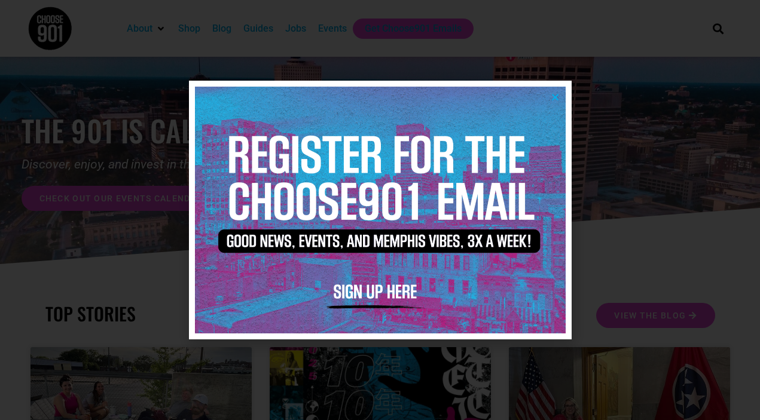
click at [556, 98] on icon "Close" at bounding box center [555, 97] width 9 height 9
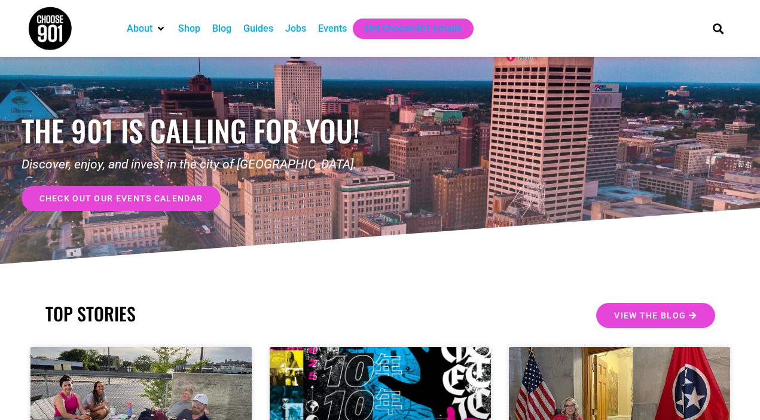
click at [330, 25] on div "Events" at bounding box center [332, 29] width 29 height 14
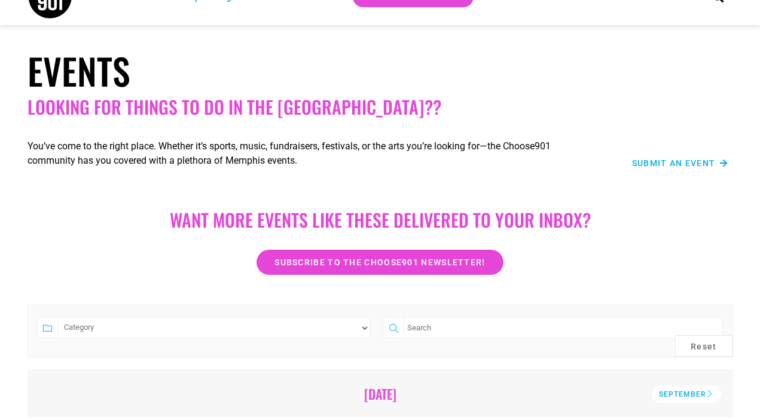
scroll to position [83, 0]
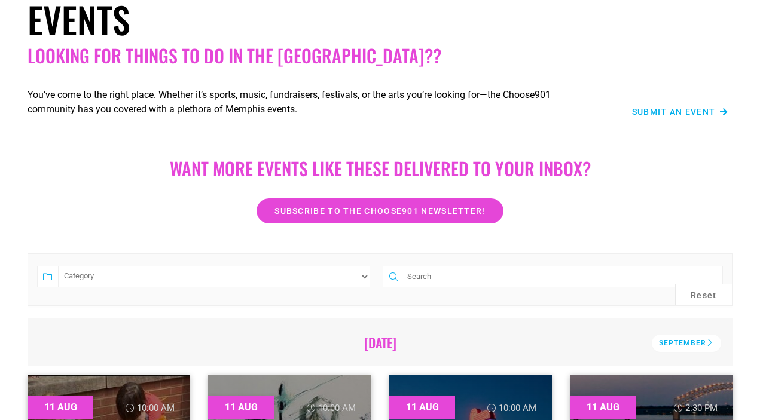
click at [660, 109] on span "Submit an Event" at bounding box center [674, 112] width 84 height 8
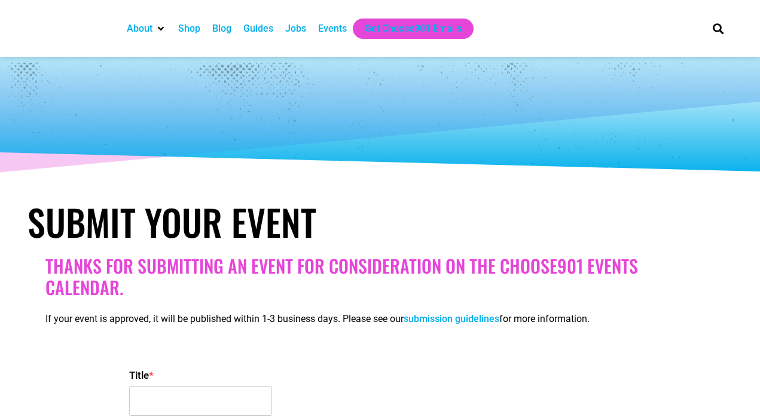
select select
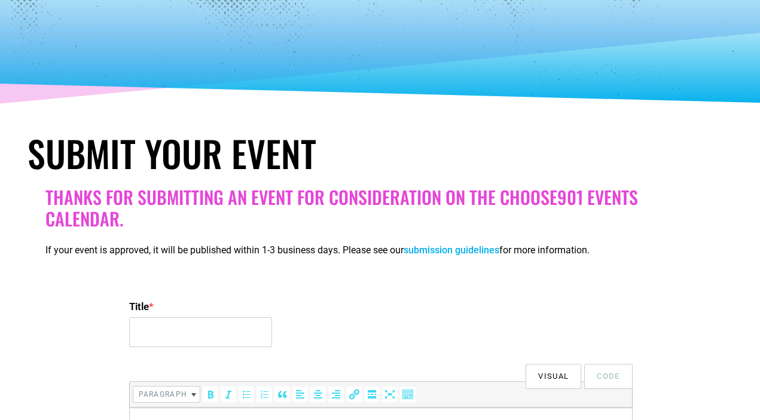
scroll to position [211, 0]
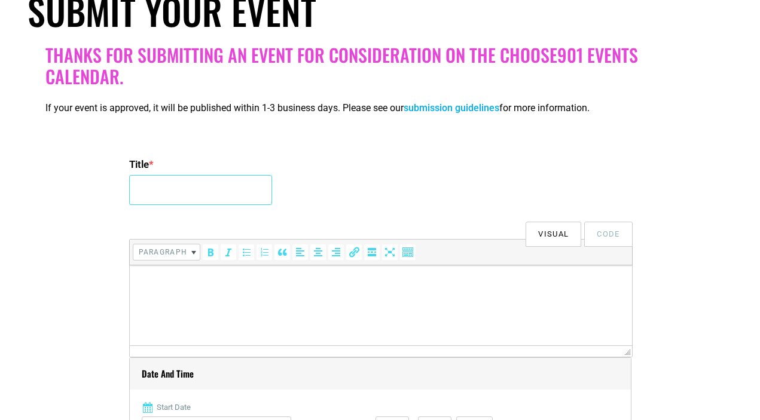
click at [198, 191] on input "Title *" at bounding box center [200, 190] width 143 height 30
type input "Finish [PERSON_NAME]'s Run"
click at [185, 291] on html at bounding box center [380, 281] width 502 height 33
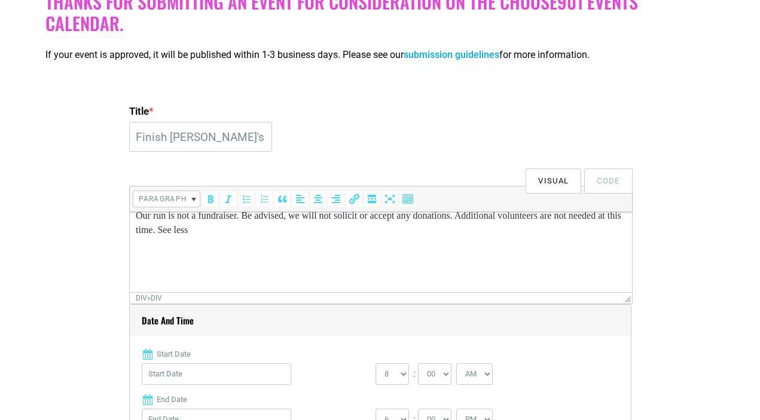
scroll to position [373, 0]
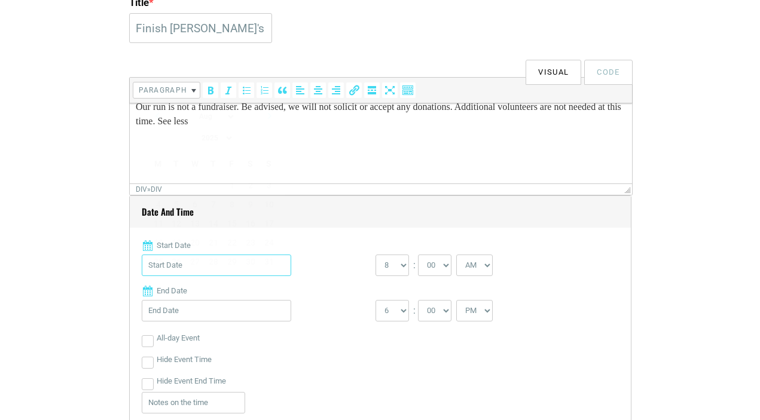
click at [194, 270] on input "Start Date" at bounding box center [216, 266] width 149 height 22
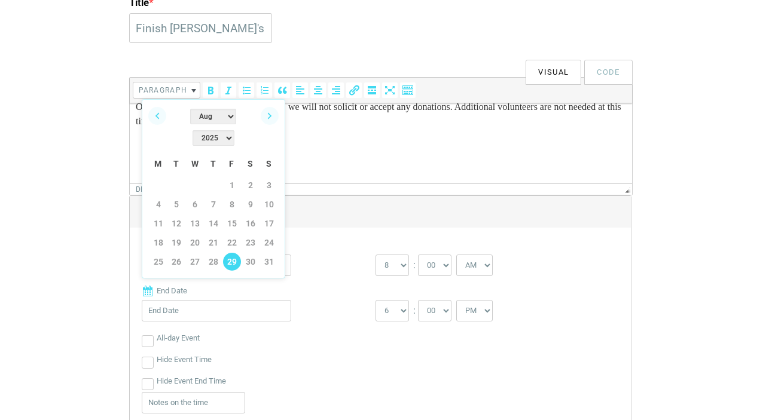
click at [232, 253] on link "29" at bounding box center [232, 262] width 18 height 18
type input "[DATE]"
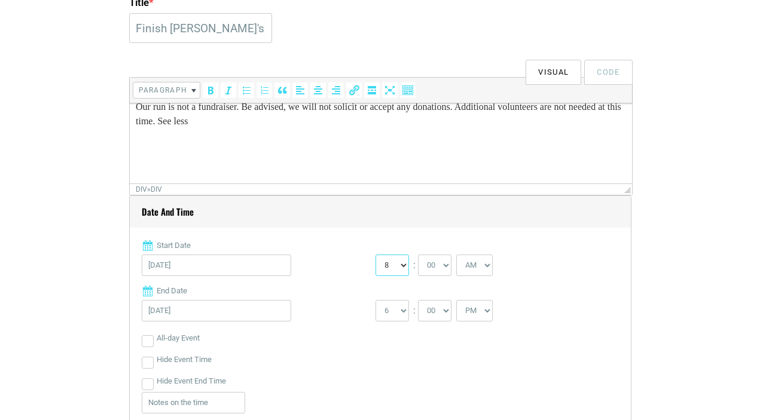
click at [398, 270] on select "0 1 2 3 4 5 6 7 8 9 10 11 12" at bounding box center [391, 266] width 33 height 22
select select "4"
click at [375, 255] on select "0 1 2 3 4 5 6 7 8 9 10 11 12" at bounding box center [391, 266] width 33 height 22
click at [403, 314] on select "1 2 3 4 5 6 7 8 9 10 11 12" at bounding box center [391, 311] width 33 height 22
select select "7"
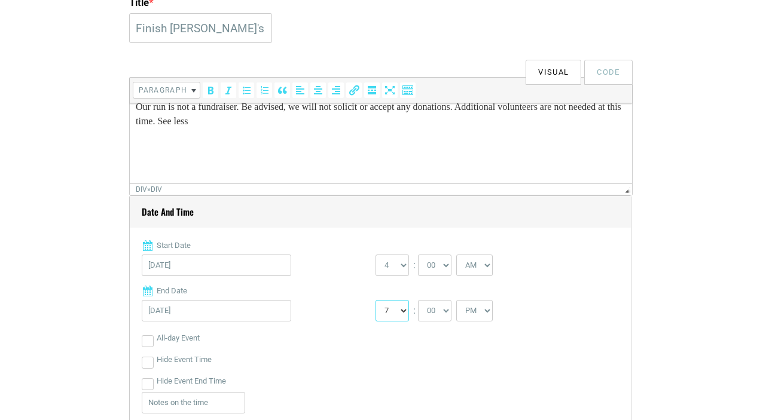
click at [375, 300] on select "1 2 3 4 5 6 7 8 9 10 11 12" at bounding box center [391, 311] width 33 height 22
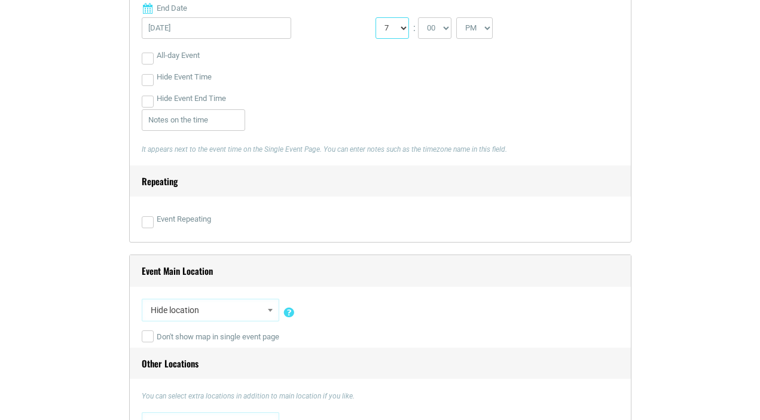
scroll to position [711, 0]
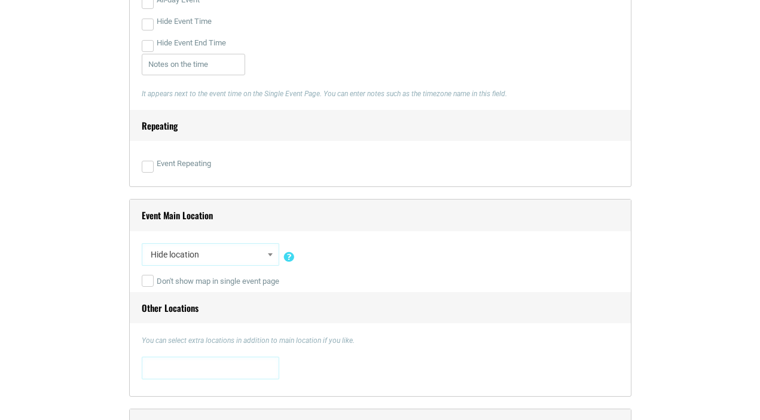
click at [273, 255] on span at bounding box center [270, 255] width 12 height 16
type input "[GEOGRAPHIC_DATA]."
click at [416, 312] on h4 "Other Locations" at bounding box center [380, 308] width 501 height 32
click at [236, 256] on span "Hide location" at bounding box center [210, 255] width 129 height 22
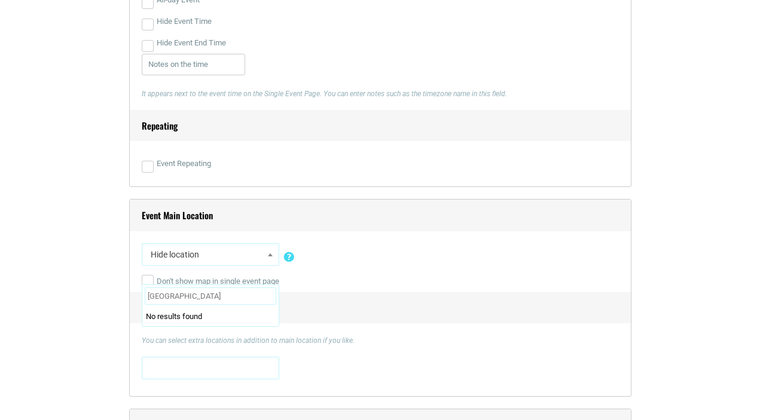
type input "[GEOGRAPHIC_DATA]."
click at [207, 289] on input "[GEOGRAPHIC_DATA]." at bounding box center [211, 297] width 132 height 18
click at [207, 300] on input "[GEOGRAPHIC_DATA]." at bounding box center [211, 297] width 132 height 18
click at [312, 301] on h4 "Other Locations" at bounding box center [380, 308] width 501 height 32
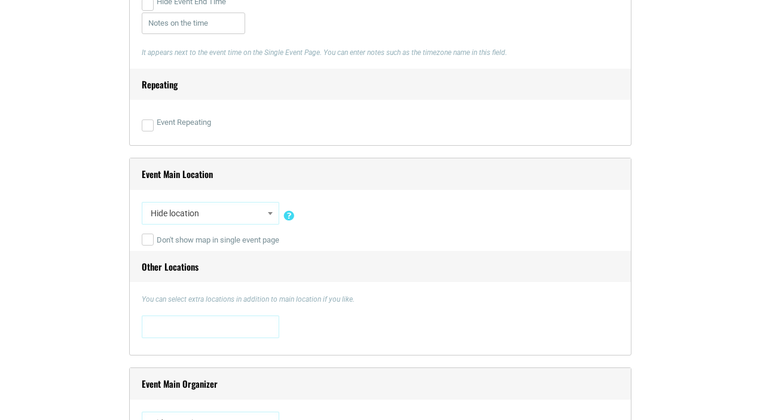
scroll to position [814, 0]
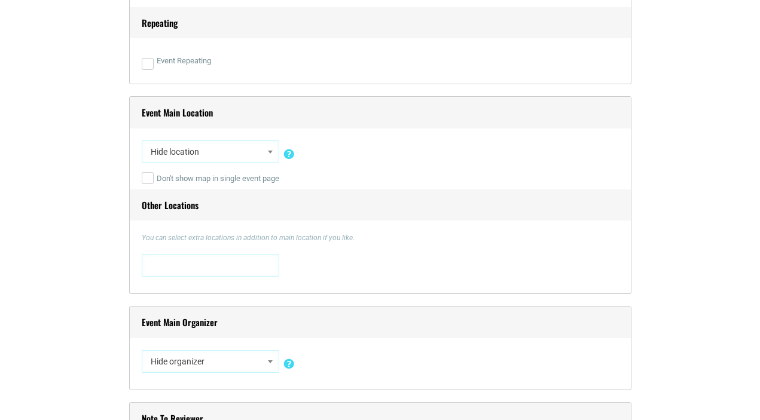
click at [206, 269] on span at bounding box center [210, 264] width 129 height 19
click at [381, 160] on div "Hide location Insert a new location 0 [STREET_ADDRESS][US_STATE] [STREET_ADDRES…" at bounding box center [380, 154] width 477 height 28
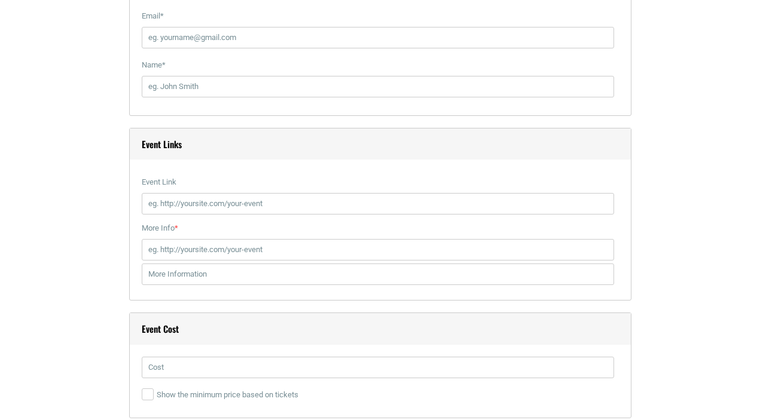
scroll to position [1463, 0]
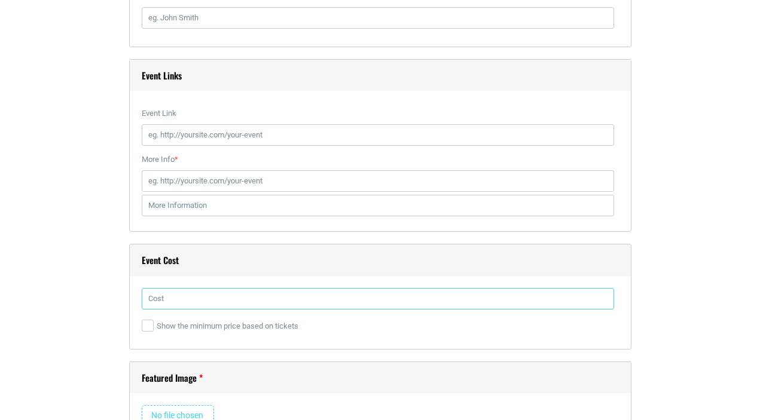
click at [169, 298] on input "text" at bounding box center [378, 299] width 472 height 22
type input "Free"
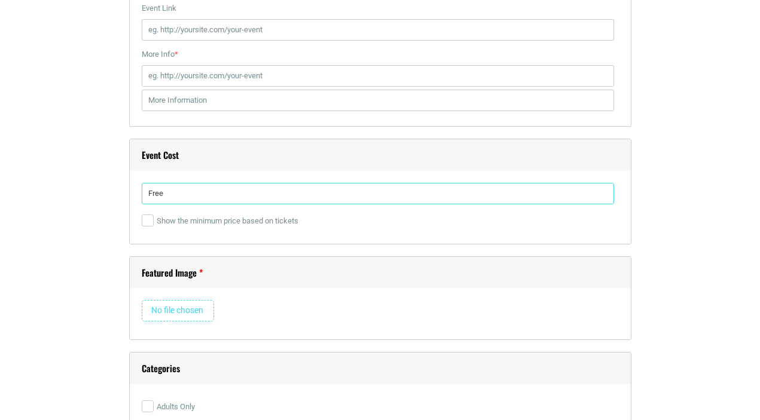
scroll to position [1511, 0]
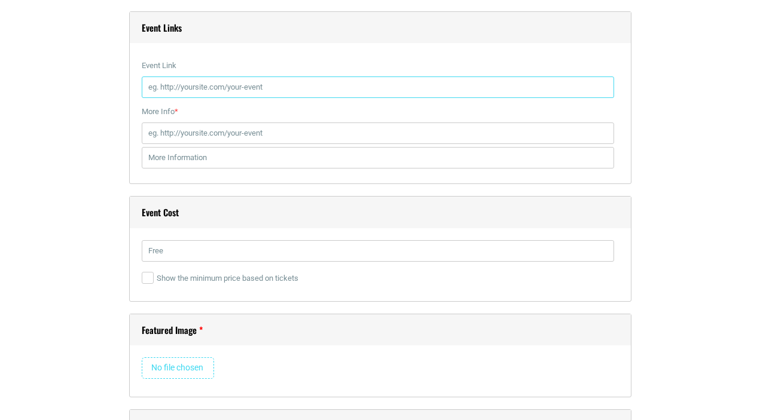
click at [174, 88] on input "Event Link" at bounding box center [378, 88] width 472 height 22
paste input "[URL][DOMAIN_NAME]"
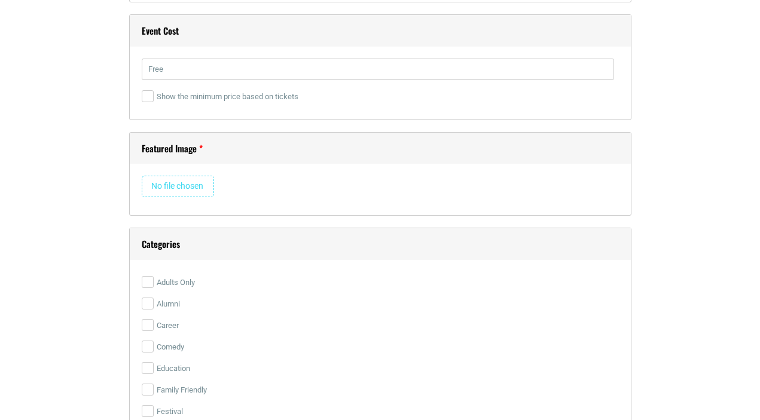
scroll to position [1700, 0]
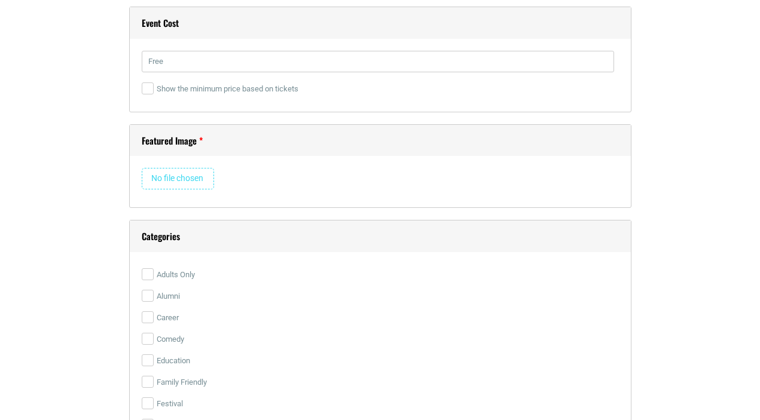
type input "[URL][DOMAIN_NAME]"
click at [180, 177] on input "file" at bounding box center [178, 179] width 72 height 22
type input "C:\fakepath\IMG_0095.jpeg"
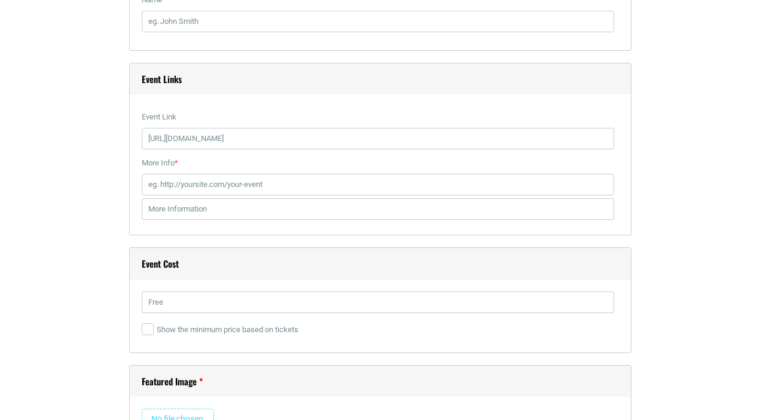
scroll to position [1397, 0]
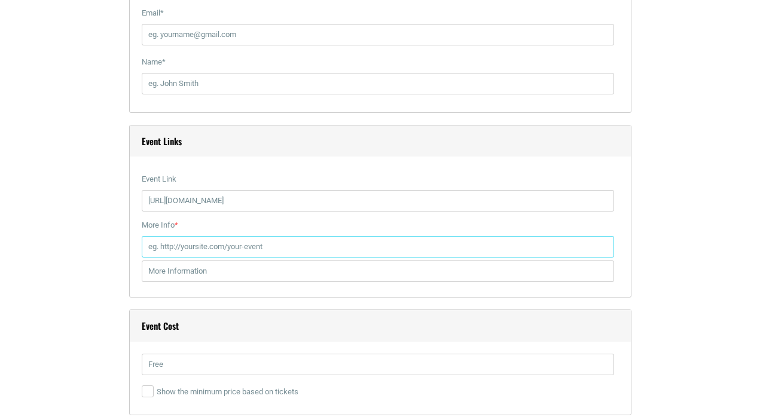
click at [198, 247] on input "More Info *" at bounding box center [378, 247] width 472 height 22
paste input "[URL][DOMAIN_NAME]"
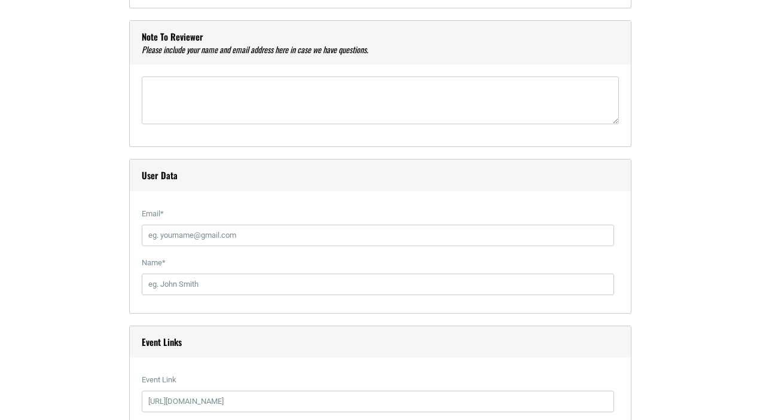
scroll to position [1157, 0]
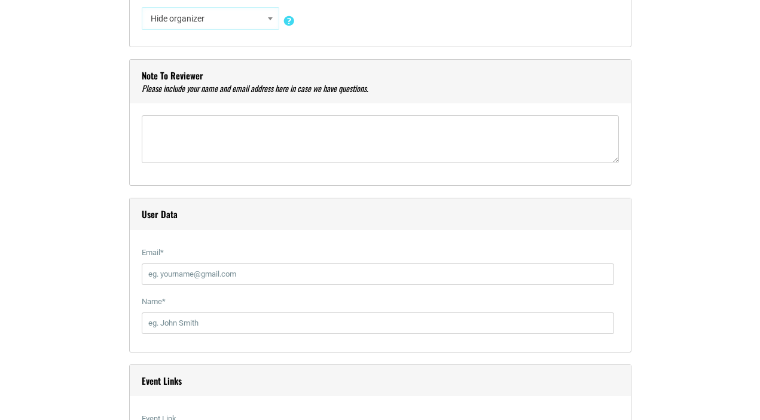
type input "[URL][DOMAIN_NAME]"
click at [184, 280] on input "Email *" at bounding box center [378, 275] width 472 height 22
type input "[EMAIL_ADDRESS][DOMAIN_NAME]"
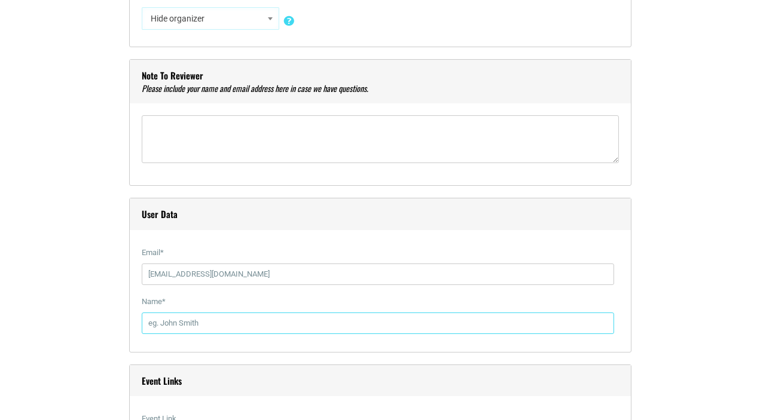
click at [160, 329] on input "Name *" at bounding box center [378, 324] width 472 height 22
type input "[PERSON_NAME][DEMOGRAPHIC_DATA]"
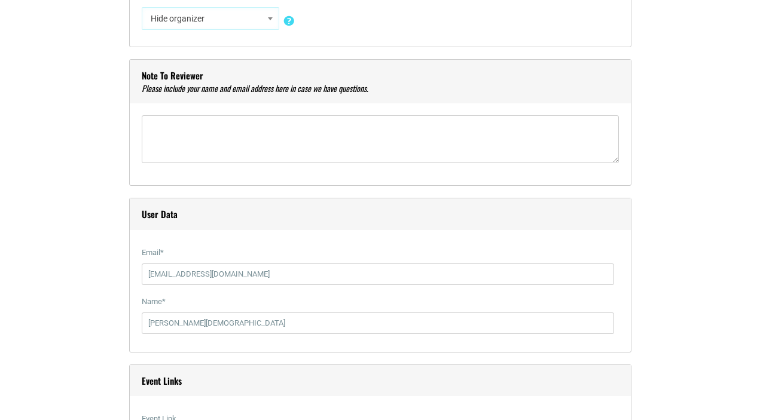
click at [242, 175] on div "Note to reviewer" at bounding box center [380, 122] width 502 height 127
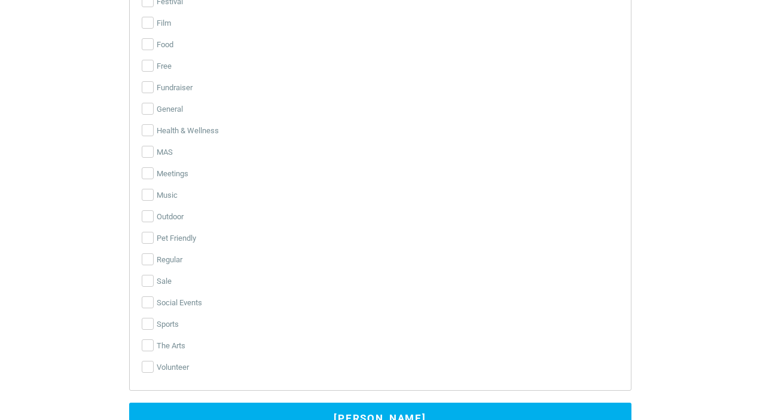
scroll to position [2104, 0]
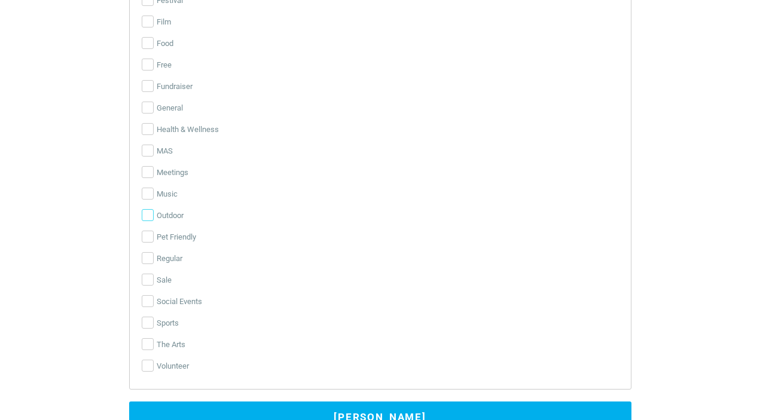
click at [148, 216] on input "Outdoor" at bounding box center [148, 215] width 12 height 12
checkbox input "true"
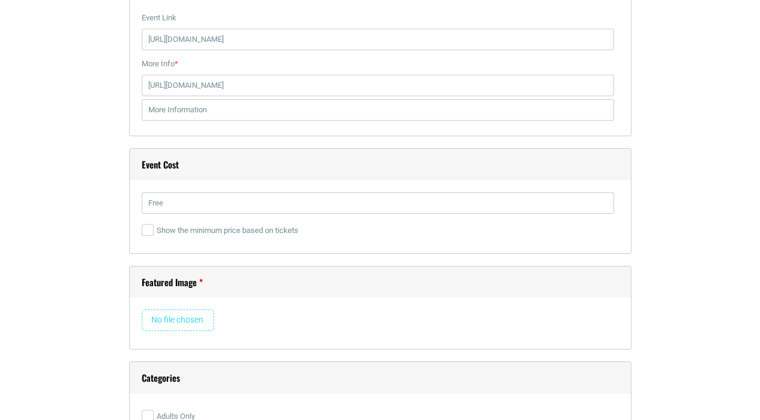
scroll to position [1557, 0]
click at [203, 116] on input "text" at bounding box center [378, 111] width 472 height 22
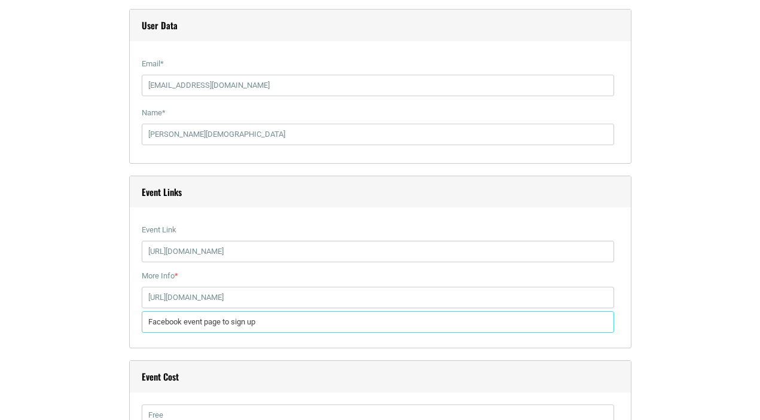
scroll to position [1332, 0]
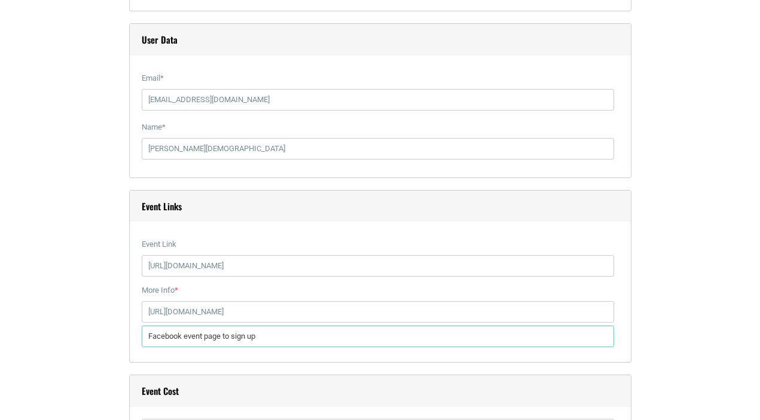
type input "Facebook event page to sign up"
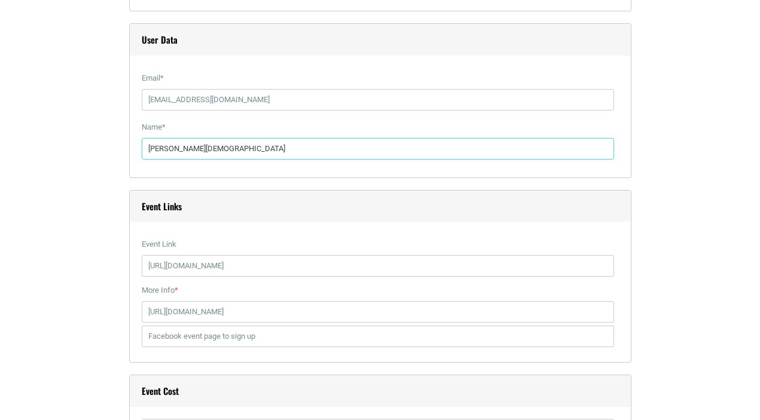
click at [291, 151] on input "[PERSON_NAME][DEMOGRAPHIC_DATA]" at bounding box center [378, 149] width 472 height 22
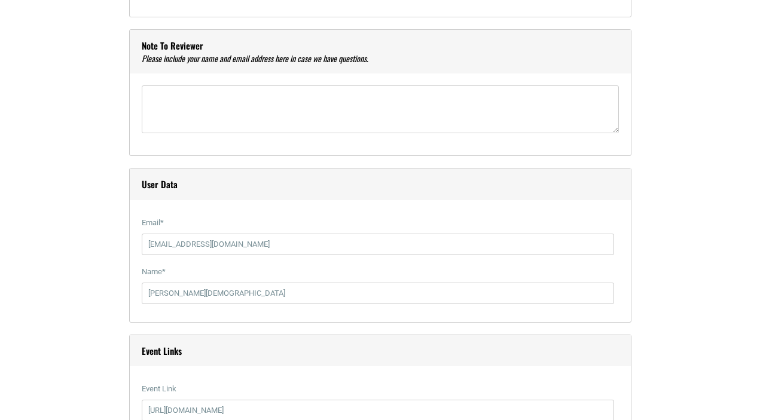
scroll to position [1092, 0]
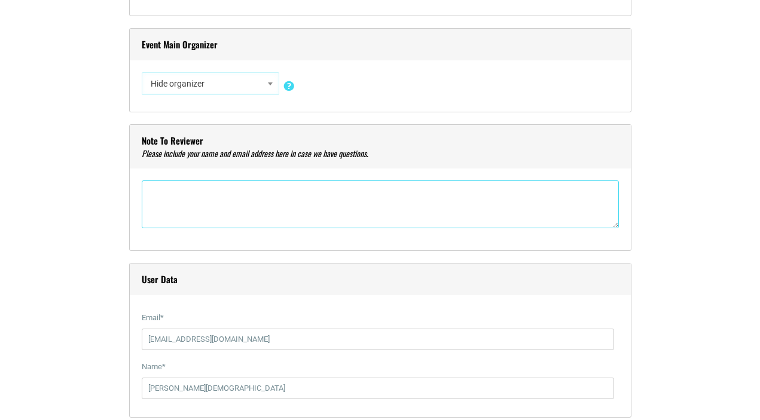
click at [398, 209] on textarea"] at bounding box center [380, 205] width 477 height 48
click at [239, 191] on textarea"] "You can reach out to me directly at [EMAIL_ADDRESS][DOMAIN_NAME]," at bounding box center [380, 205] width 477 height 48
click at [449, 188] on textarea"] "You can reach out to me ([PERSON_NAME][DEMOGRAPHIC_DATA]) directly at [EMAIL_AD…" at bounding box center [380, 205] width 477 height 48
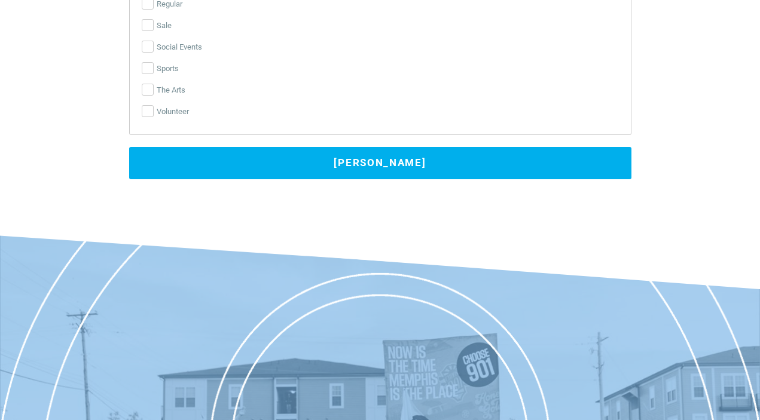
scroll to position [2352, 0]
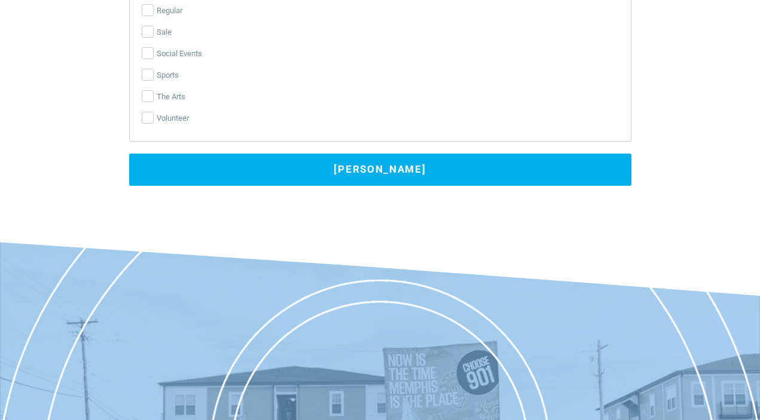
type textarea"] "You can reach out to me ([PERSON_NAME][DEMOGRAPHIC_DATA]) directly at [EMAIL_AD…"
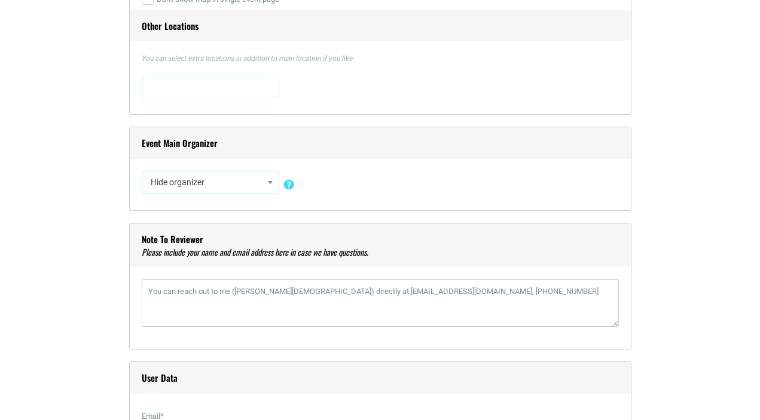
scroll to position [915, 0]
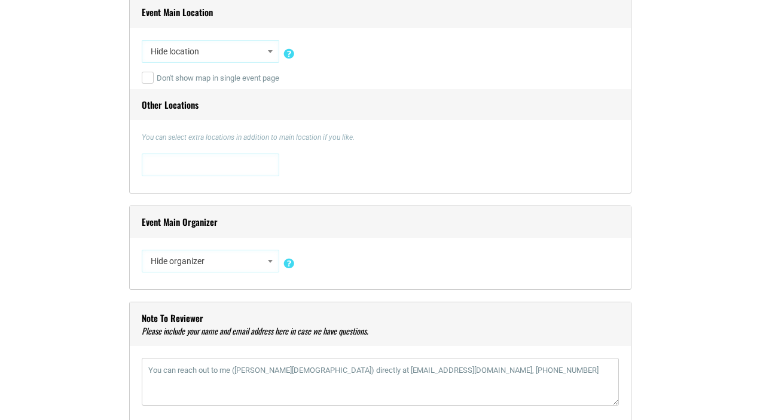
click at [273, 54] on span at bounding box center [270, 52] width 12 height 16
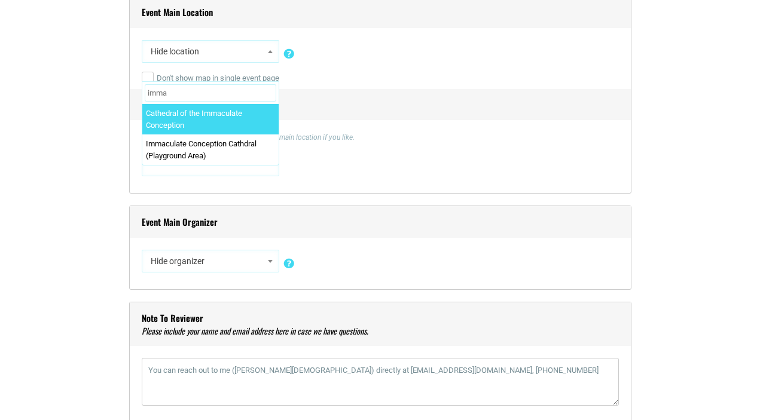
type input "imma"
select select "3534"
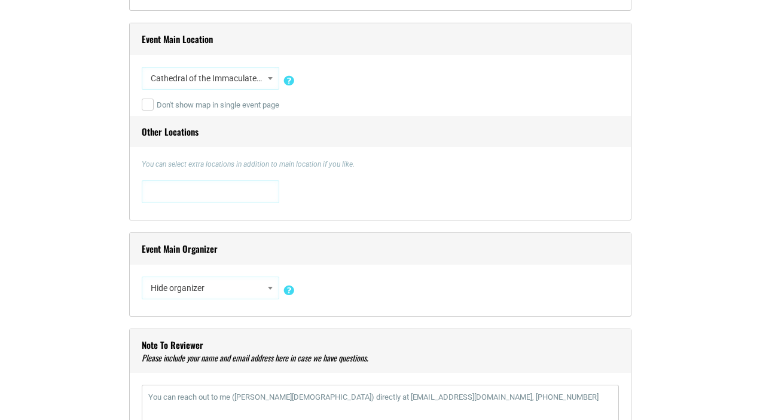
scroll to position [884, 0]
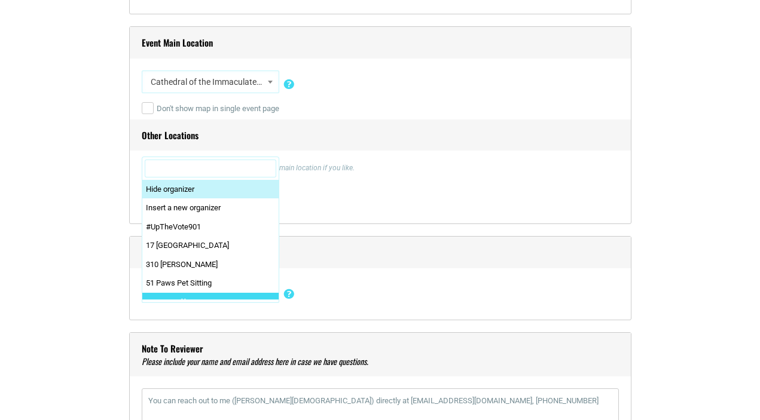
select select "3237"
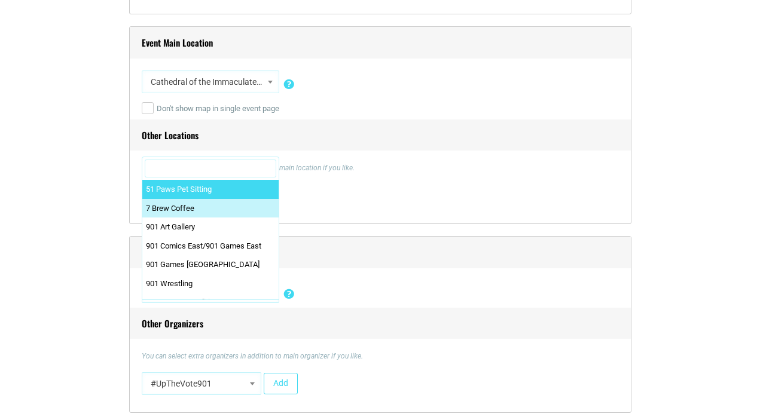
scroll to position [890, 0]
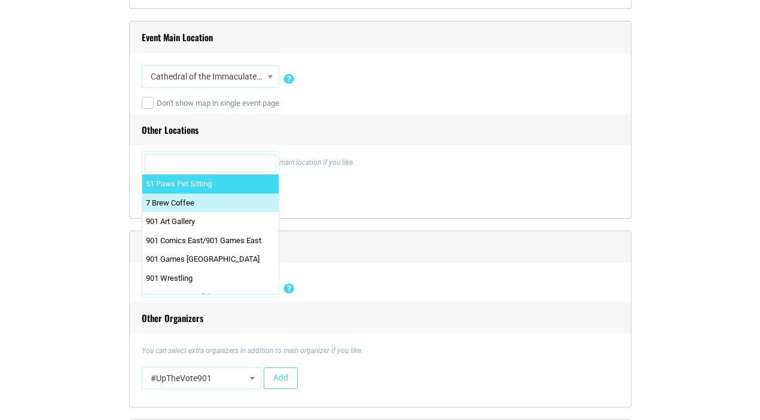
click at [246, 168] on input "Search" at bounding box center [211, 163] width 132 height 18
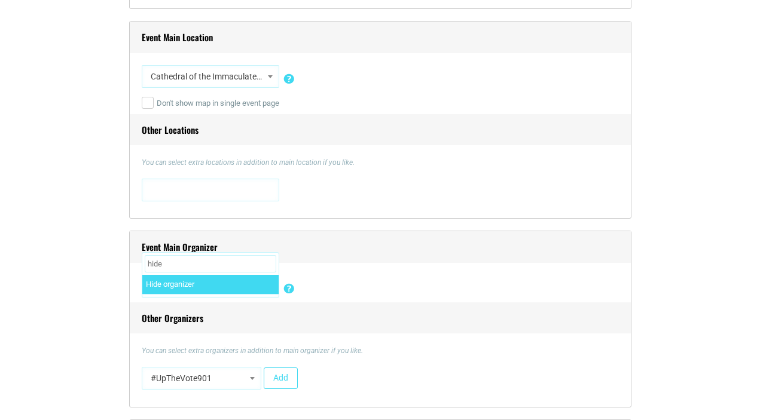
type input "hide"
select select "1"
